Goal: Task Accomplishment & Management: Use online tool/utility

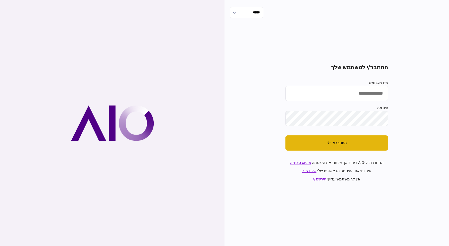
type input "**********"
click at [341, 143] on button "התחבר/י" at bounding box center [336, 143] width 103 height 15
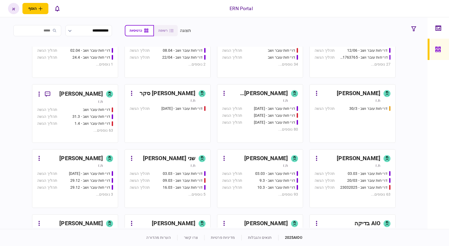
scroll to position [160, 0]
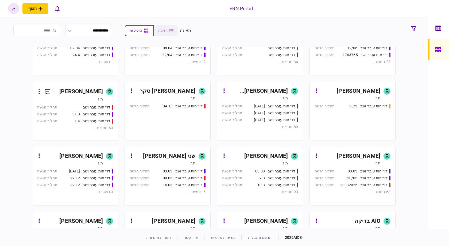
click at [278, 158] on div "[PERSON_NAME]" at bounding box center [266, 156] width 44 height 9
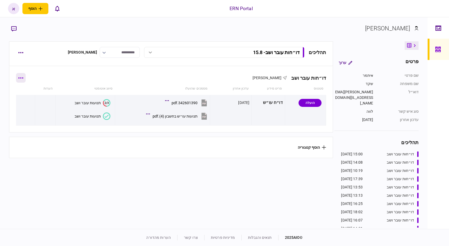
click at [26, 76] on button "button" at bounding box center [21, 78] width 10 height 10
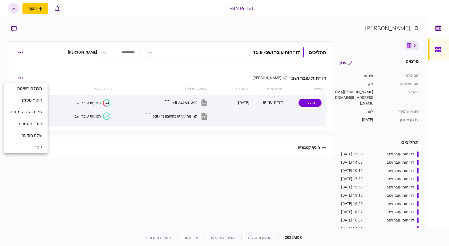
click at [44, 69] on div at bounding box center [224, 123] width 449 height 246
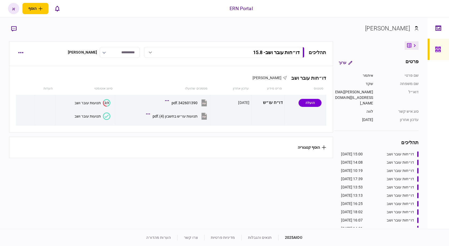
click at [19, 49] on button "button" at bounding box center [21, 53] width 10 height 10
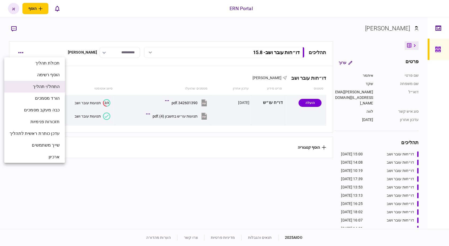
click at [46, 88] on span "התחל/י תהליך" at bounding box center [46, 87] width 27 height 6
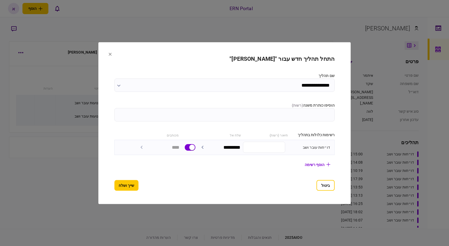
click at [186, 117] on input "הוסיפו כותרת משנה ( רשות )" at bounding box center [224, 114] width 220 height 13
type input "****"
click at [121, 189] on button "שייך ושלח" at bounding box center [126, 185] width 24 height 11
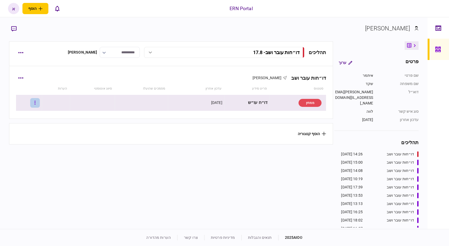
click at [40, 107] on button "button" at bounding box center [35, 103] width 10 height 10
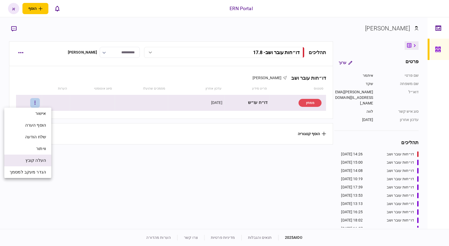
click at [42, 160] on span "העלה קובץ" at bounding box center [35, 161] width 21 height 6
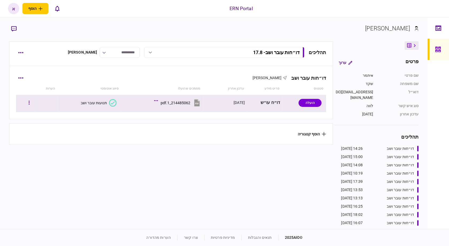
click at [100, 102] on div "תנועות עובר ושב" at bounding box center [94, 103] width 26 height 4
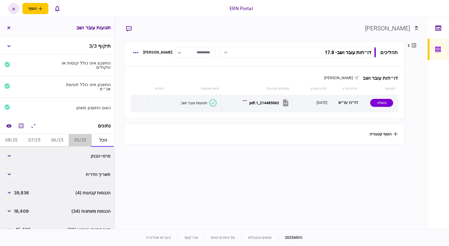
click at [73, 143] on button "05/25" at bounding box center [80, 140] width 23 height 13
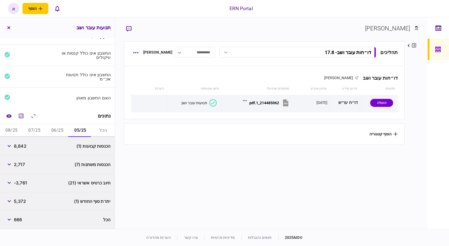
click at [63, 131] on button "06/25" at bounding box center [57, 130] width 23 height 13
click at [19, 118] on icon "מחשבון" at bounding box center [21, 116] width 6 height 6
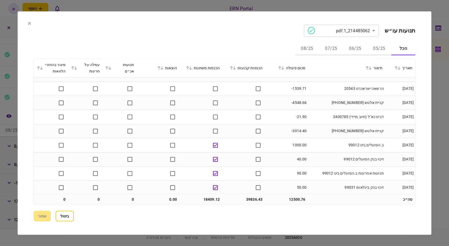
scroll to position [1087, 0]
click at [68, 217] on button "ביטול" at bounding box center [65, 216] width 18 height 11
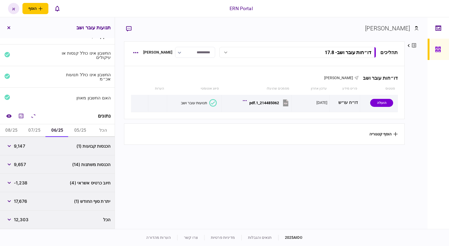
click at [79, 133] on button "05/25" at bounding box center [80, 130] width 23 height 13
click at [23, 147] on span "8,842" at bounding box center [20, 146] width 13 height 6
copy span "8,842"
click at [20, 166] on span "2,717" at bounding box center [19, 165] width 11 height 6
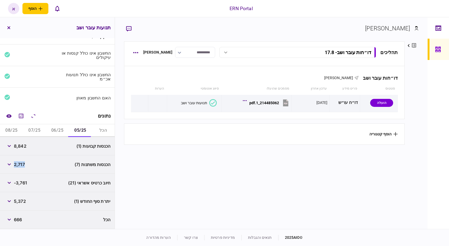
click at [20, 166] on span "2,717" at bounding box center [19, 165] width 11 height 6
copy span "2,717"
click at [16, 205] on div "5,372" at bounding box center [15, 202] width 22 height 10
copy span "5,372"
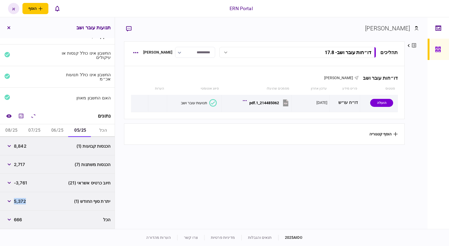
click at [52, 130] on button "06/25" at bounding box center [57, 130] width 23 height 13
click at [19, 146] on span "9,147" at bounding box center [19, 146] width 11 height 6
copy span "9,147"
click at [22, 165] on span "9,657" at bounding box center [20, 165] width 12 height 6
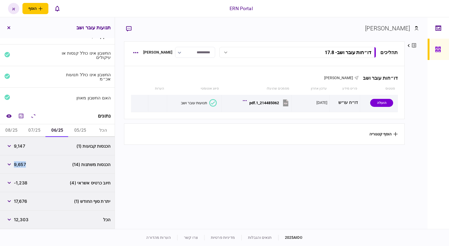
click at [22, 165] on span "9,657" at bounding box center [20, 165] width 12 height 6
copy span "9,657"
click at [16, 199] on span "17,676" at bounding box center [20, 201] width 13 height 6
copy span "17,676"
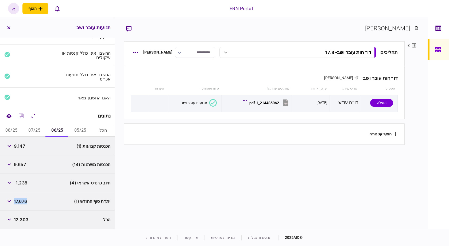
click at [34, 128] on button "07/25" at bounding box center [34, 130] width 23 height 13
click at [23, 148] on span "12,052" at bounding box center [21, 146] width 14 height 6
copy span "12,052"
click at [23, 166] on span "4,354" at bounding box center [20, 165] width 13 height 6
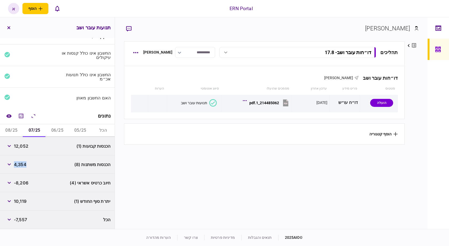
click at [23, 166] on span "4,354" at bounding box center [20, 165] width 13 height 6
copy span "4,354"
click at [21, 200] on span "10,119" at bounding box center [20, 201] width 13 height 6
copy span "10,119"
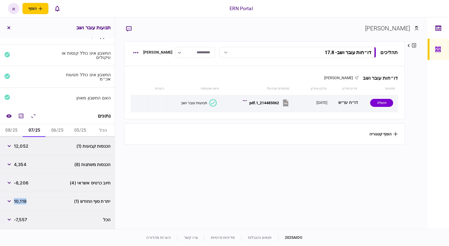
drag, startPoint x: 19, startPoint y: 128, endPoint x: 15, endPoint y: 140, distance: 12.8
click at [18, 127] on button "08/25" at bounding box center [11, 130] width 23 height 13
click at [20, 147] on span "9,793" at bounding box center [20, 146] width 12 height 6
click at [21, 147] on span "9,793" at bounding box center [20, 146] width 12 height 6
copy span "9,793"
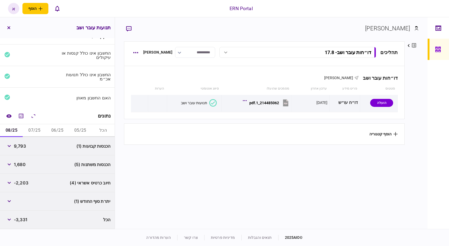
click at [23, 165] on span "1,680" at bounding box center [20, 165] width 12 height 6
click at [52, 132] on button "06/25" at bounding box center [57, 130] width 23 height 13
click at [42, 133] on button "07/25" at bounding box center [34, 130] width 23 height 13
click at [16, 126] on button "08/25" at bounding box center [11, 130] width 23 height 13
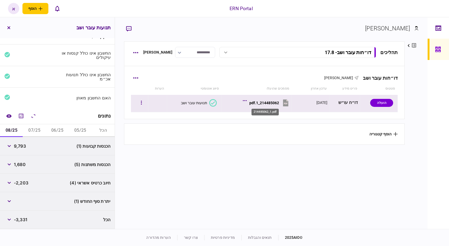
click at [272, 103] on div "214485062_1.pdf" at bounding box center [264, 103] width 30 height 4
click at [271, 98] on button "214485062_1.pdf" at bounding box center [267, 103] width 46 height 12
